Goal: Go to known website: Go to known website

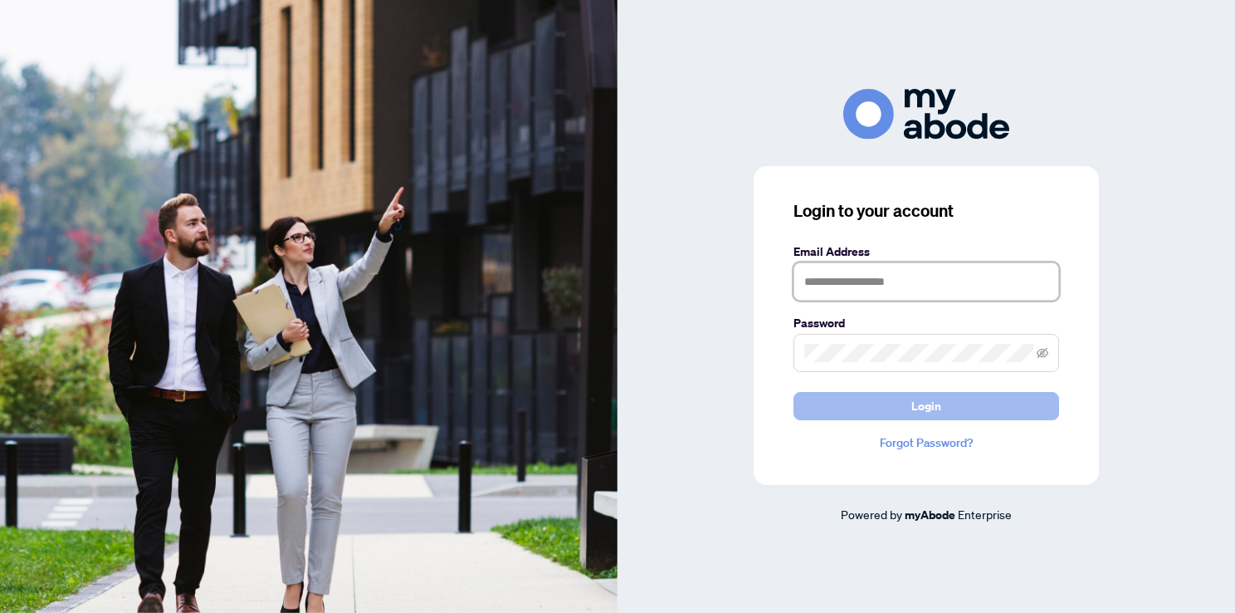
type input "**********"
click at [935, 405] on span "Login" at bounding box center [926, 406] width 30 height 27
